Goal: Book appointment/travel/reservation

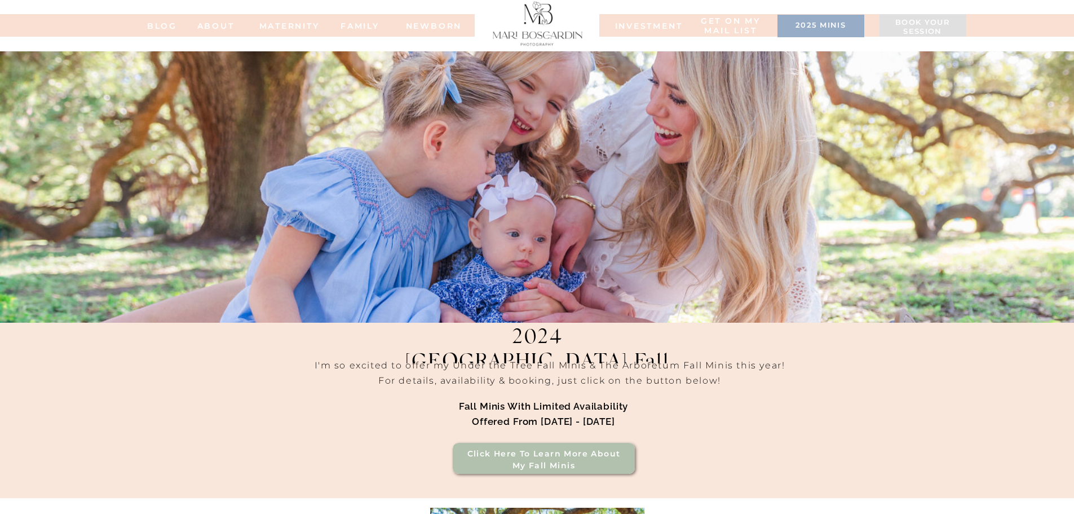
click at [831, 30] on h3 "2025 minis" at bounding box center [821, 26] width 76 height 11
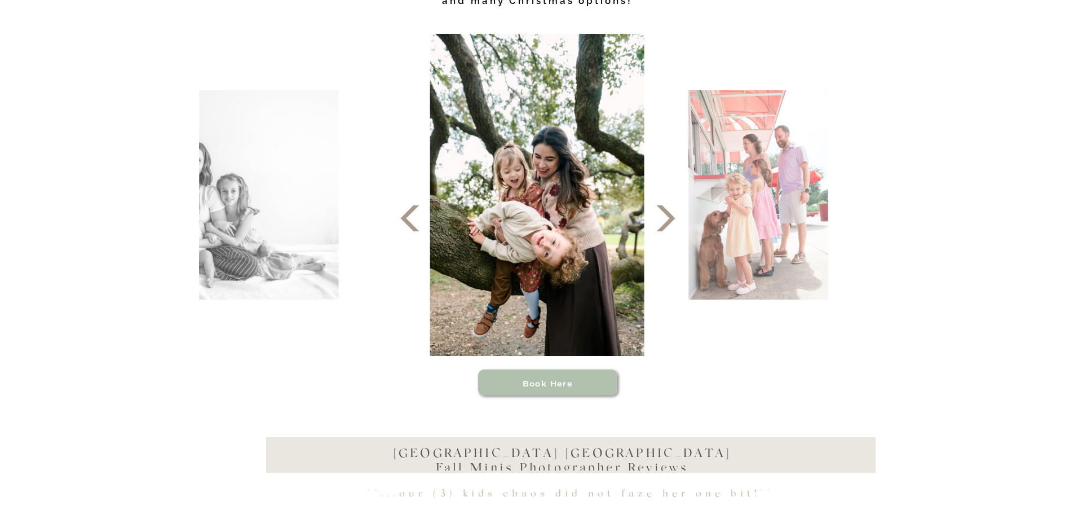
scroll to position [338, 0]
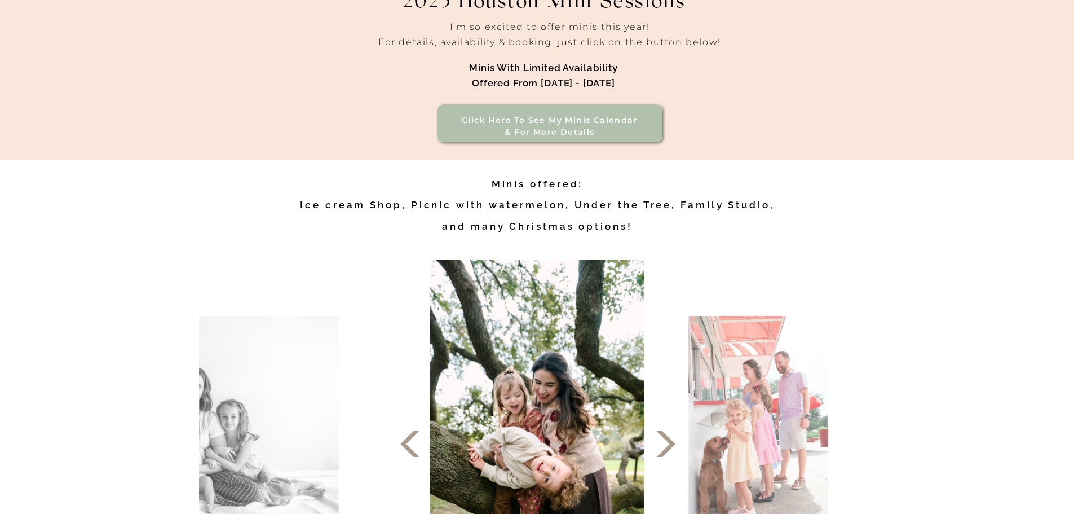
click at [590, 126] on h3 "Click here to see my minis calendar & for more details" at bounding box center [550, 126] width 192 height 24
click at [564, 124] on h3 "Click here to see my minis calendar & for more details" at bounding box center [550, 126] width 192 height 24
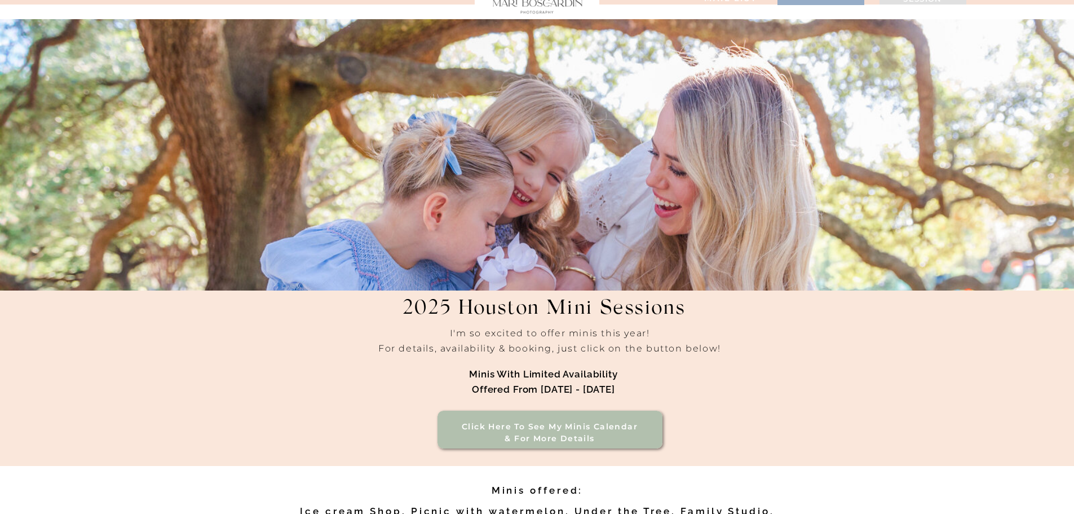
scroll to position [0, 0]
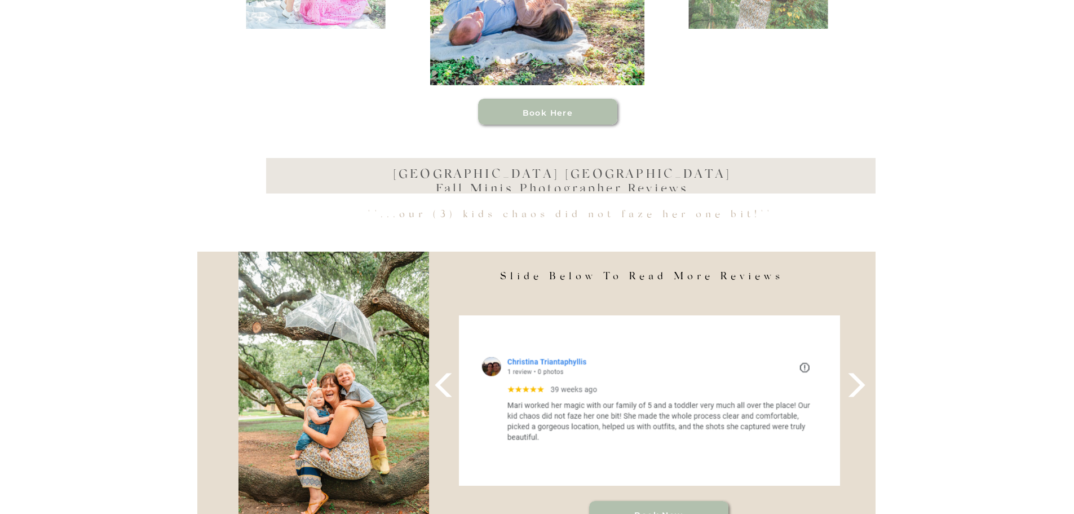
scroll to position [846, 0]
